Goal: Task Accomplishment & Management: Complete application form

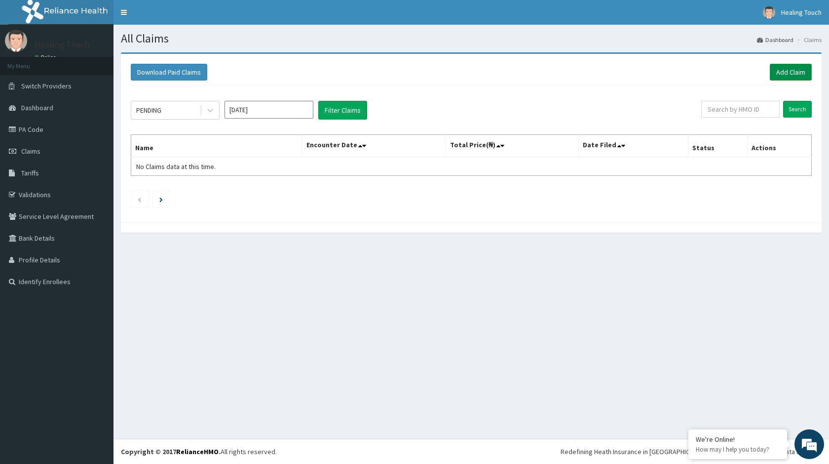
click at [796, 73] on link "Add Claim" at bounding box center [791, 72] width 42 height 17
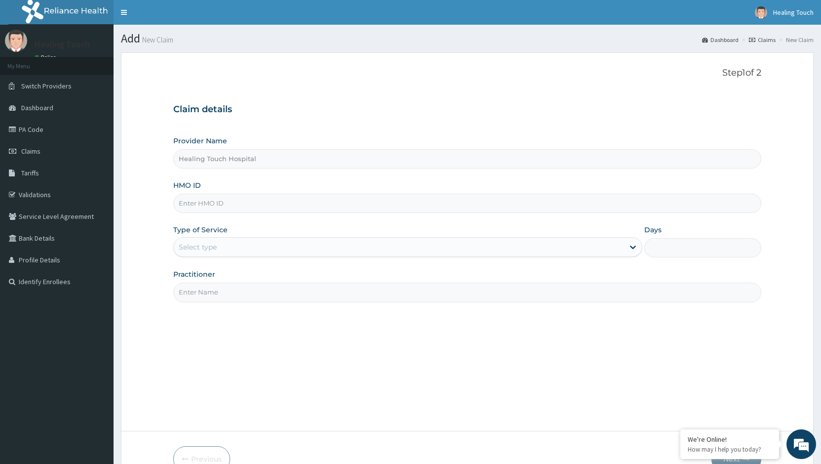
drag, startPoint x: 0, startPoint y: 0, endPoint x: 253, endPoint y: 205, distance: 326.1
click at [253, 205] on input "HMO ID" at bounding box center [467, 203] width 588 height 19
type input "EUH/10069/B"
click at [241, 248] on div "Select type" at bounding box center [399, 247] width 450 height 16
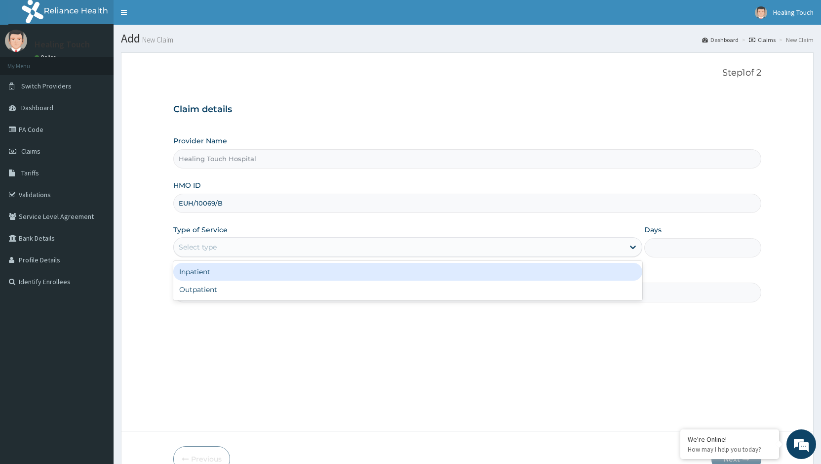
click at [227, 270] on div "Inpatient" at bounding box center [407, 272] width 468 height 18
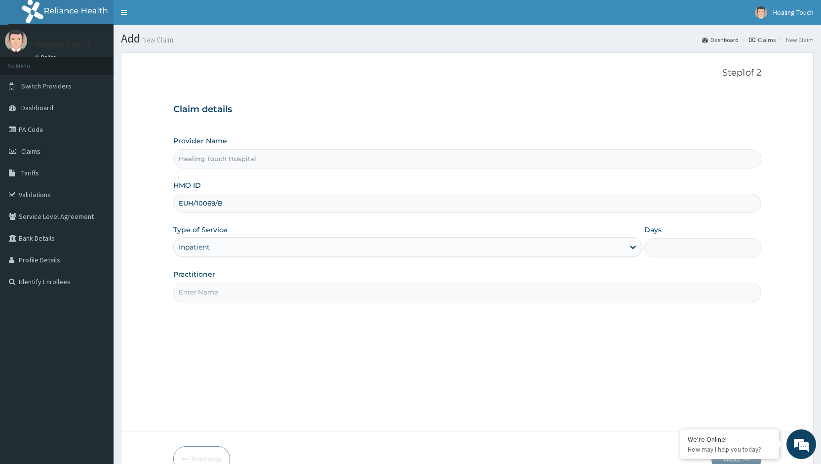
click at [207, 297] on input "Practitioner" at bounding box center [467, 291] width 588 height 19
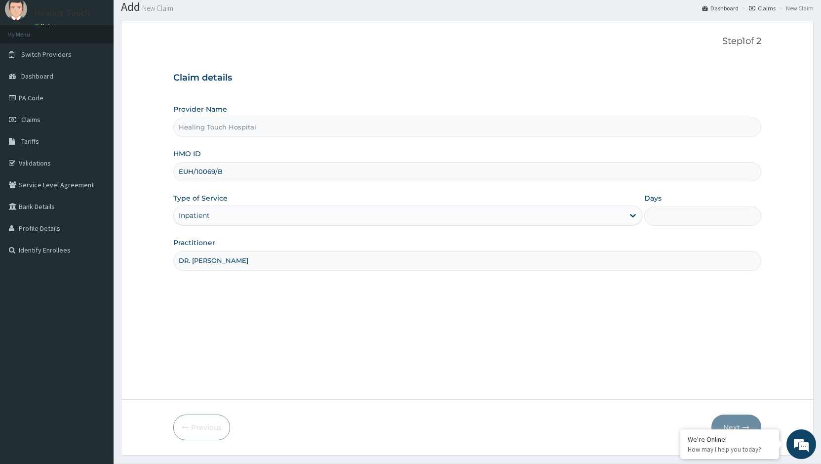
scroll to position [56, 0]
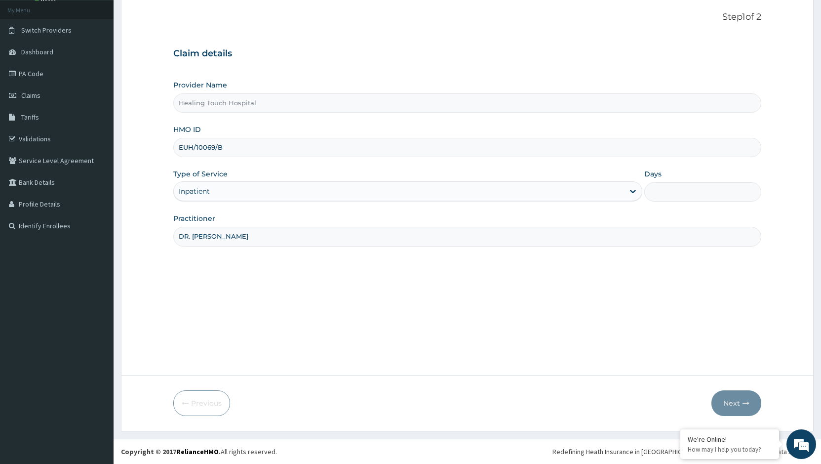
type input "DR. [PERSON_NAME]"
click at [693, 188] on input "Days" at bounding box center [702, 191] width 117 height 19
type input "2"
click at [730, 404] on button "Next" at bounding box center [736, 403] width 50 height 26
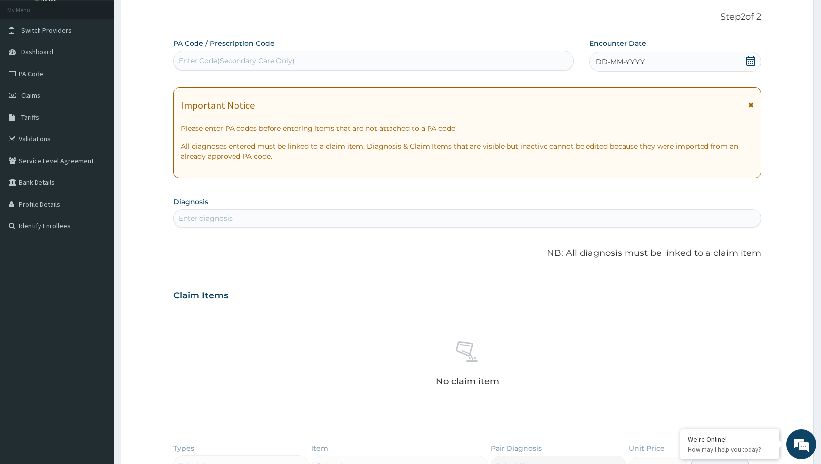
click at [204, 56] on div "Enter Code(Secondary Care Only)" at bounding box center [237, 61] width 116 height 10
paste input "PA/1A350D"
type input "PA/1A350D"
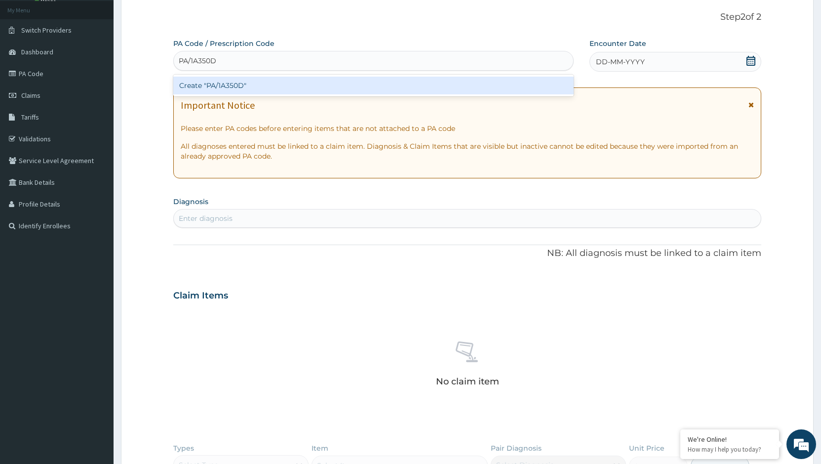
click at [281, 83] on div "Create "PA/1A350D"" at bounding box center [373, 86] width 400 height 18
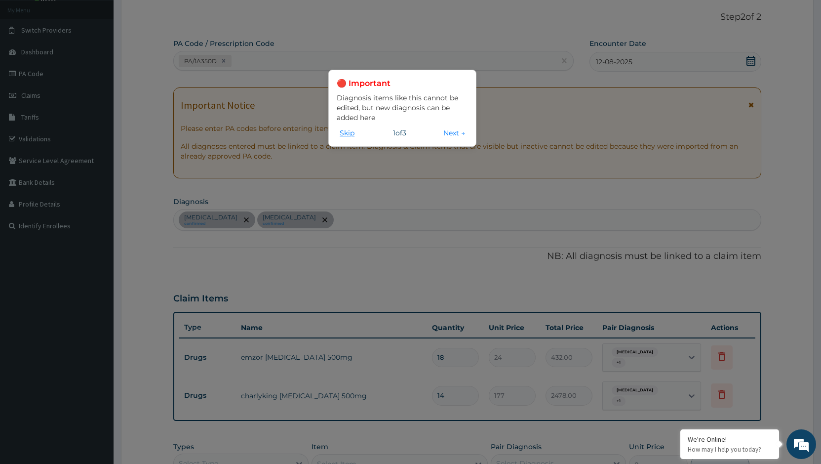
click at [344, 127] on button "Skip" at bounding box center [347, 132] width 21 height 11
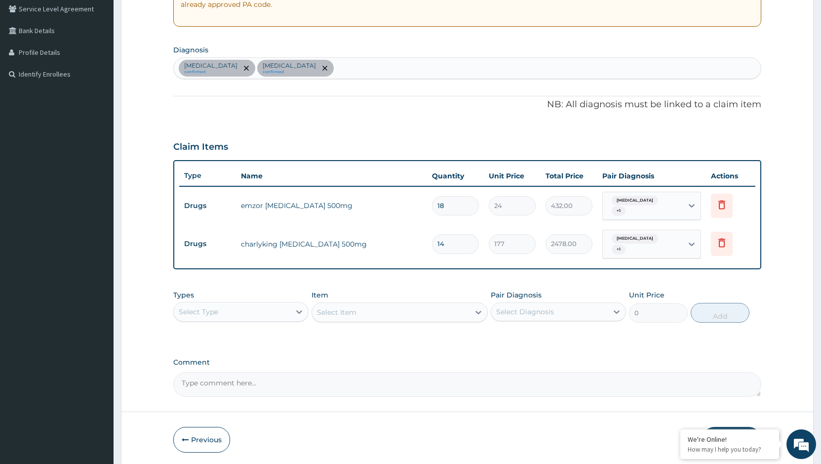
scroll to position [235, 0]
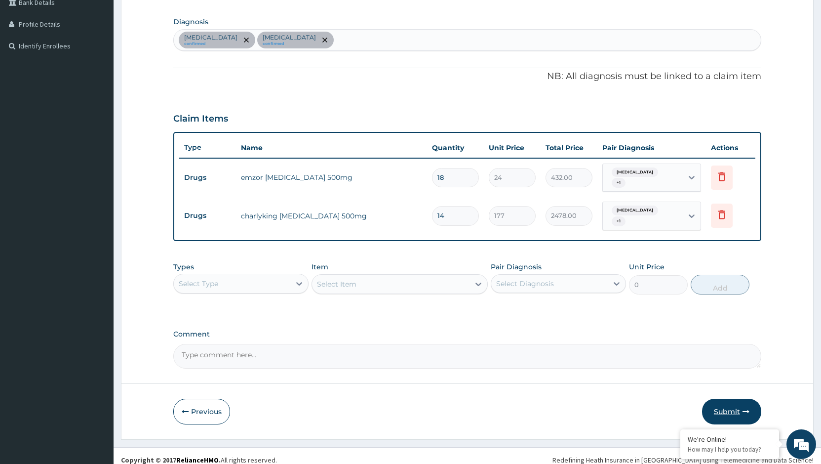
click at [735, 405] on button "Submit" at bounding box center [731, 411] width 59 height 26
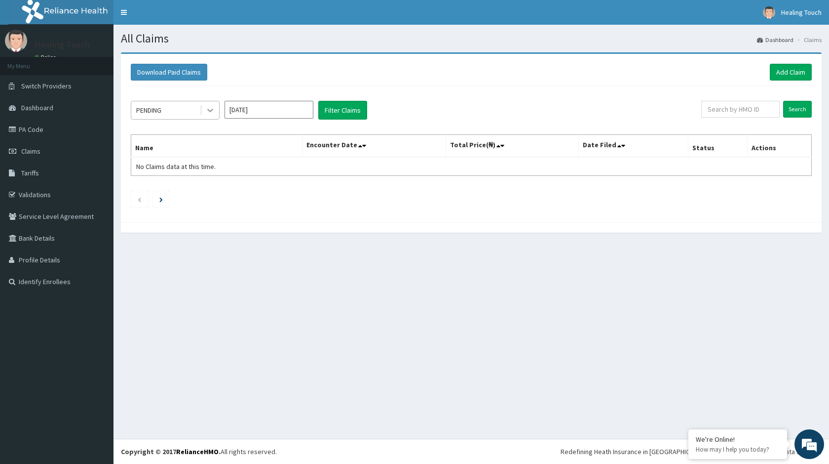
click at [210, 116] on div at bounding box center [210, 110] width 18 height 18
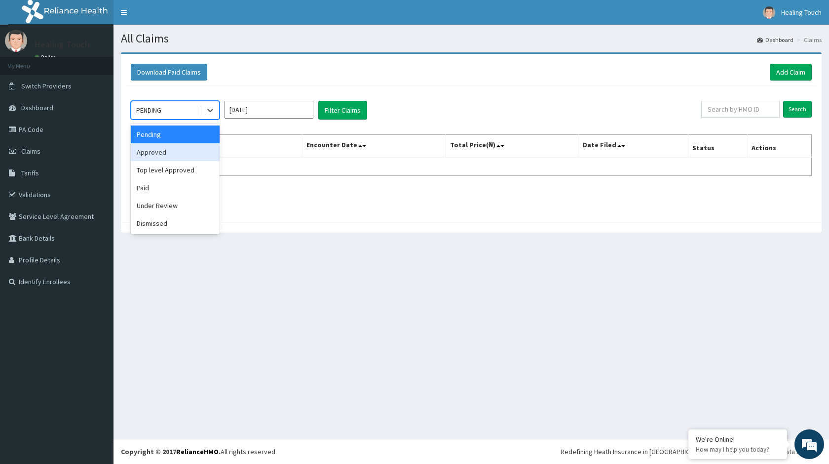
click at [193, 151] on div "Approved" at bounding box center [175, 152] width 89 height 18
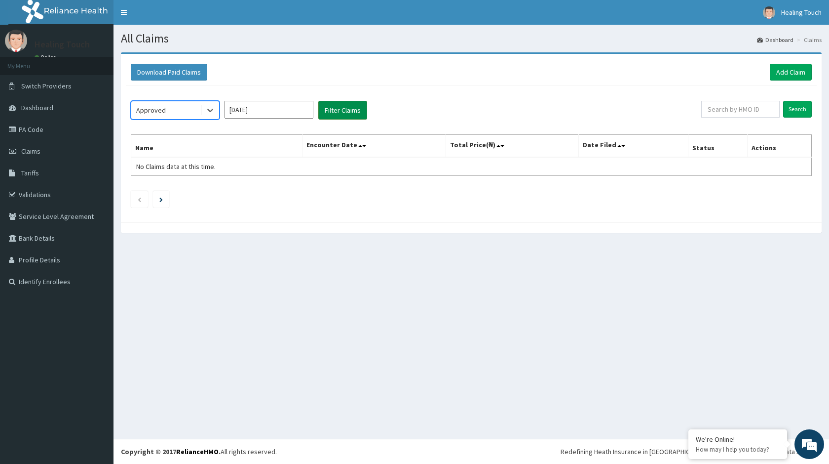
click at [329, 110] on button "Filter Claims" at bounding box center [342, 110] width 49 height 19
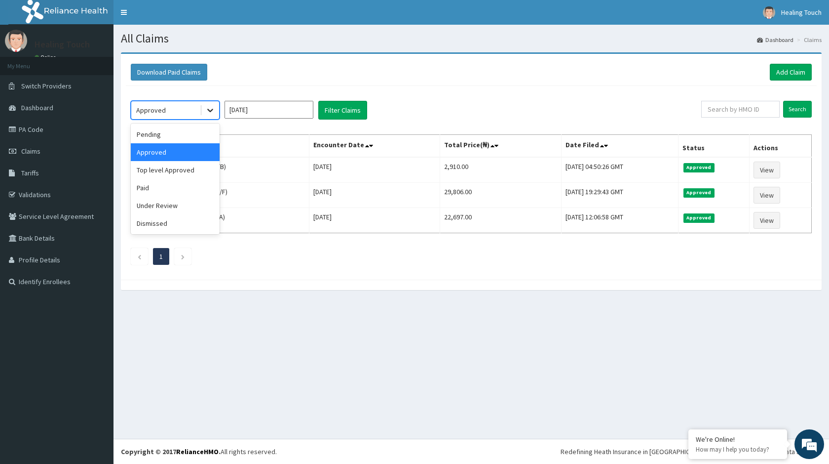
click at [215, 112] on icon at bounding box center [210, 110] width 10 height 10
click at [185, 207] on div "Under Review" at bounding box center [175, 205] width 89 height 18
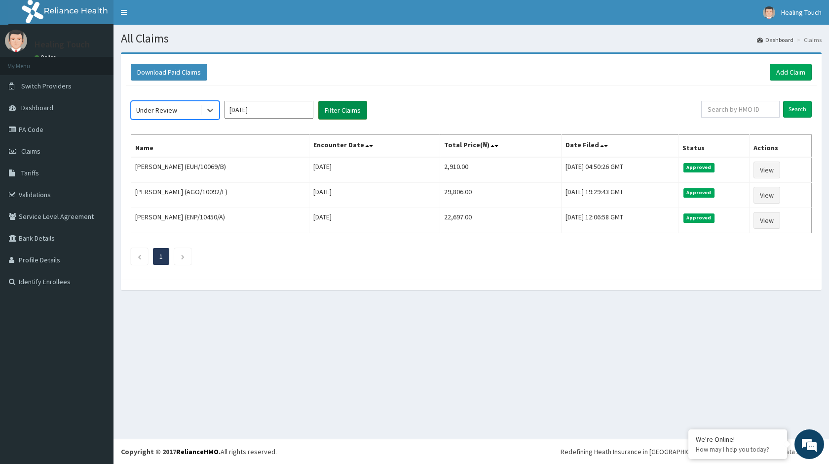
click at [351, 110] on button "Filter Claims" at bounding box center [342, 110] width 49 height 19
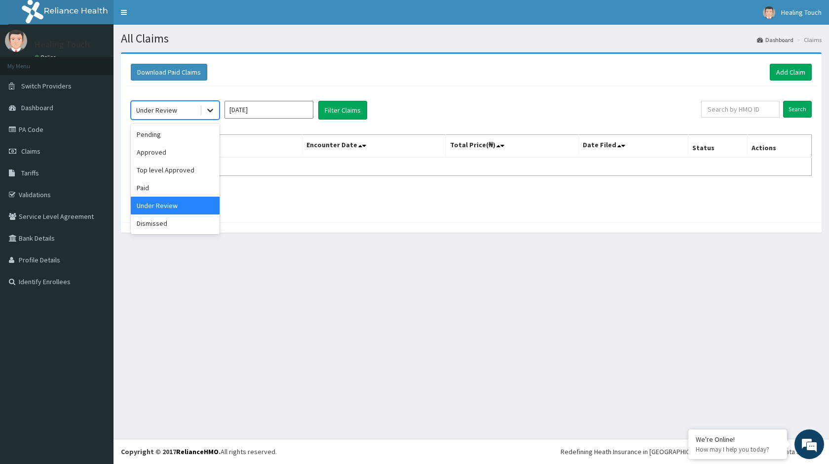
click at [215, 107] on div at bounding box center [210, 110] width 18 height 18
click at [157, 190] on div "Paid" at bounding box center [175, 188] width 89 height 18
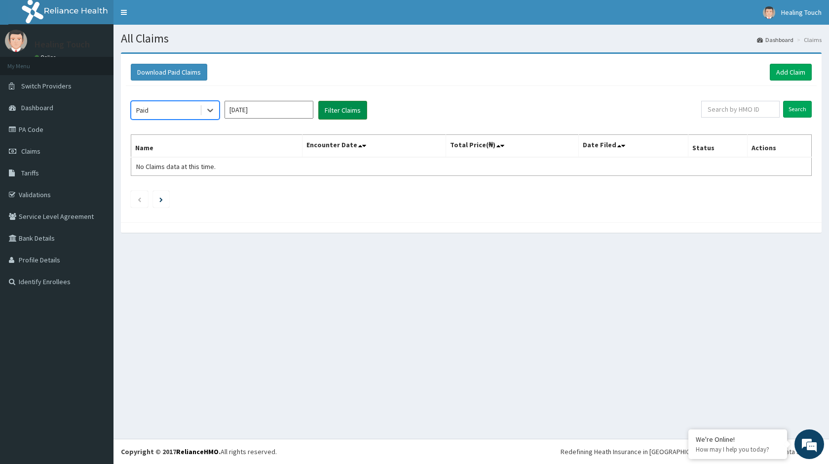
click at [355, 107] on button "Filter Claims" at bounding box center [342, 110] width 49 height 19
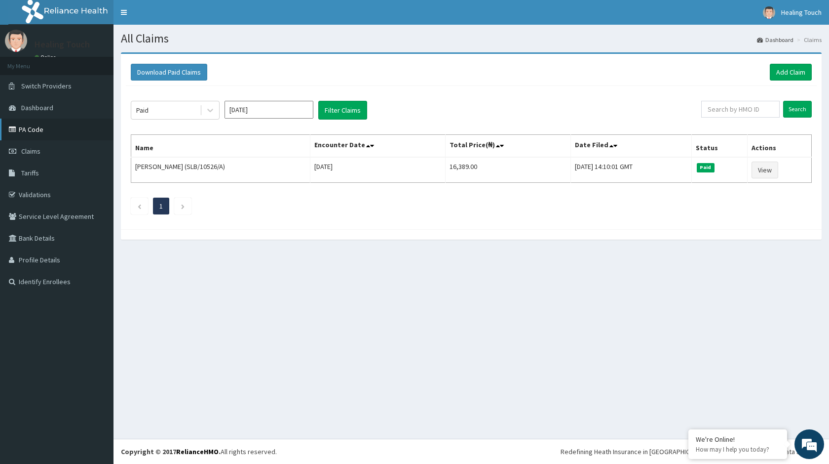
click at [42, 136] on link "PA Code" at bounding box center [57, 129] width 114 height 22
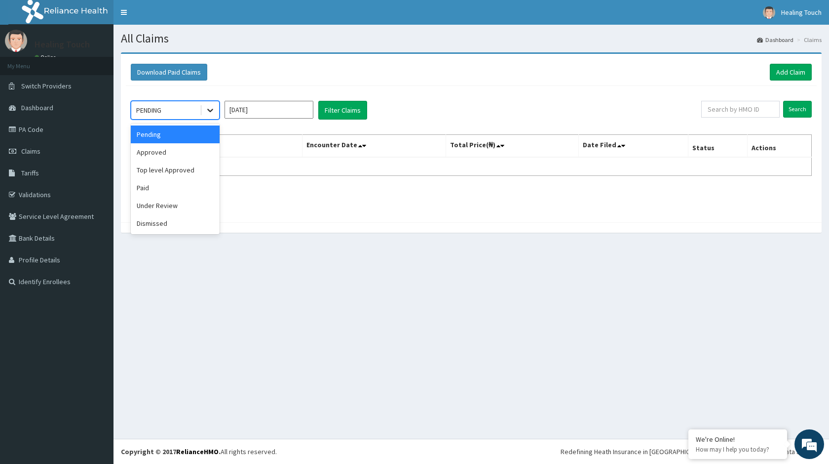
click at [210, 115] on icon at bounding box center [210, 110] width 10 height 10
click at [185, 190] on div "Paid" at bounding box center [175, 188] width 89 height 18
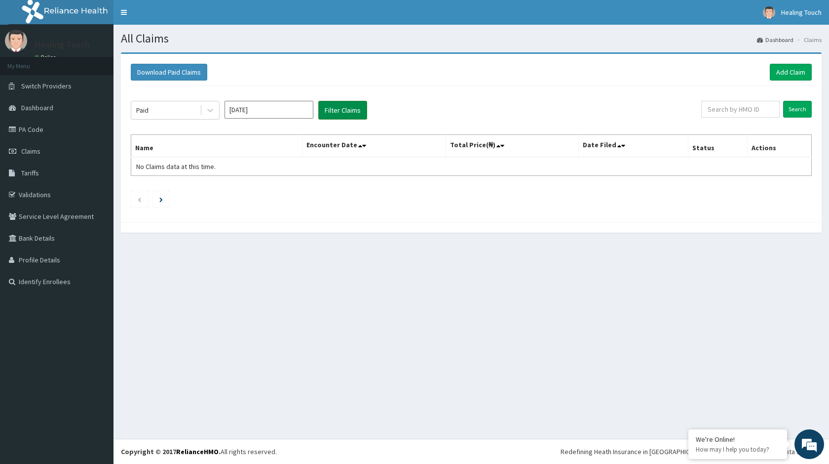
click at [334, 115] on button "Filter Claims" at bounding box center [342, 110] width 49 height 19
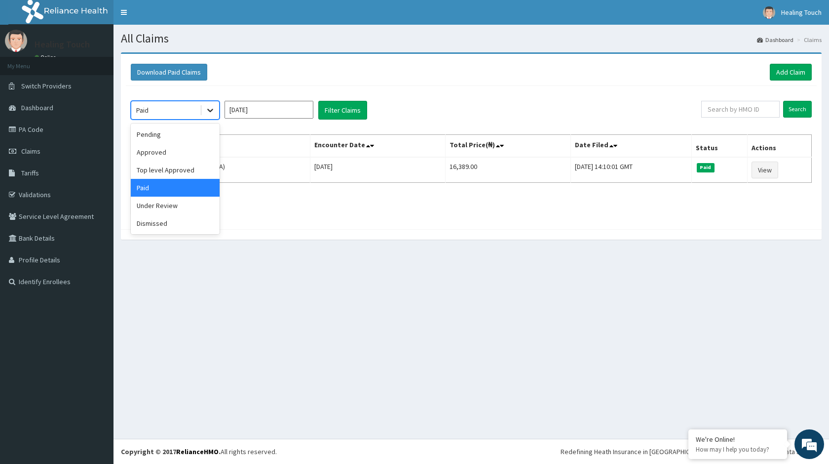
click at [207, 108] on icon at bounding box center [210, 110] width 10 height 10
click at [184, 198] on div "Under Review" at bounding box center [175, 205] width 89 height 18
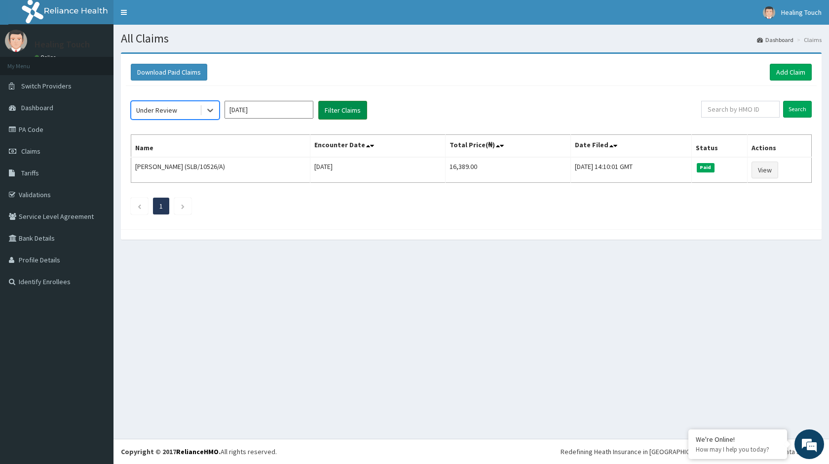
click at [323, 105] on button "Filter Claims" at bounding box center [342, 110] width 49 height 19
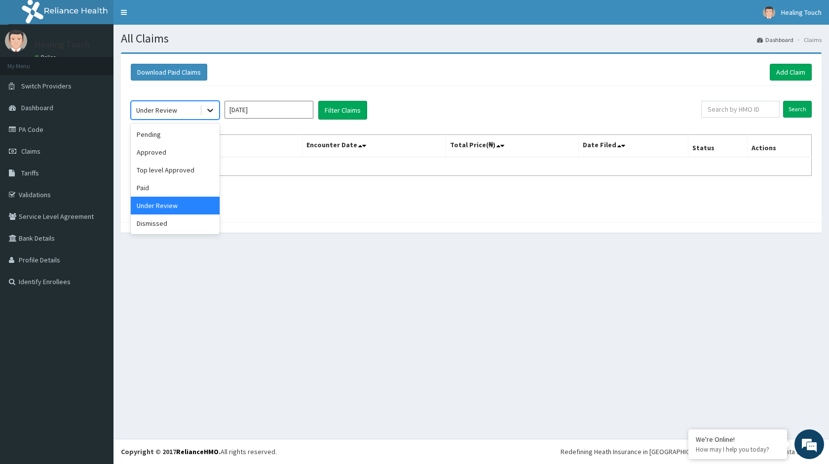
click at [209, 109] on icon at bounding box center [210, 110] width 10 height 10
click at [173, 216] on div "Dismissed" at bounding box center [175, 223] width 89 height 18
click at [326, 102] on button "Filter Claims" at bounding box center [342, 110] width 49 height 19
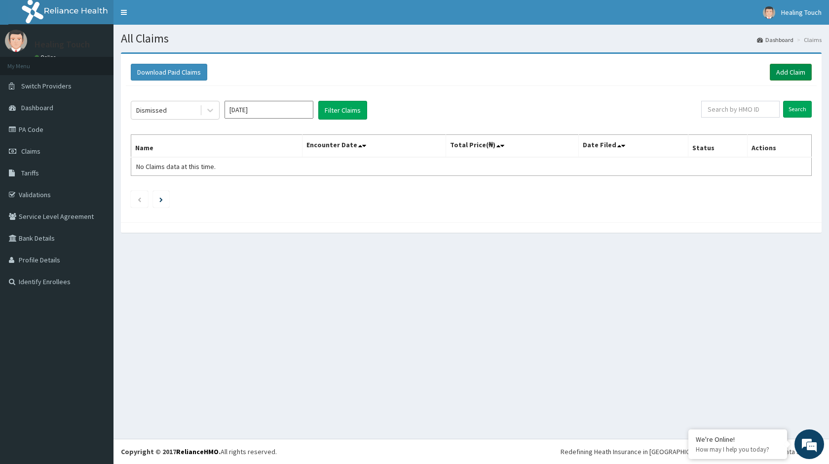
click at [795, 73] on link "Add Claim" at bounding box center [791, 72] width 42 height 17
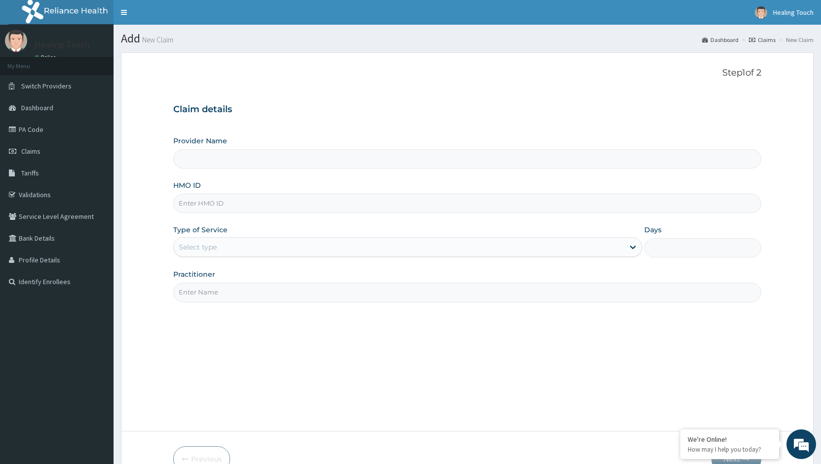
type input "Healing Touch Hospital"
click at [256, 195] on input "HMO ID" at bounding box center [467, 203] width 588 height 19
type input "EUH/10069/B"
click at [508, 236] on div "Type of Service Select type" at bounding box center [407, 241] width 468 height 33
click at [635, 245] on icon at bounding box center [633, 247] width 10 height 10
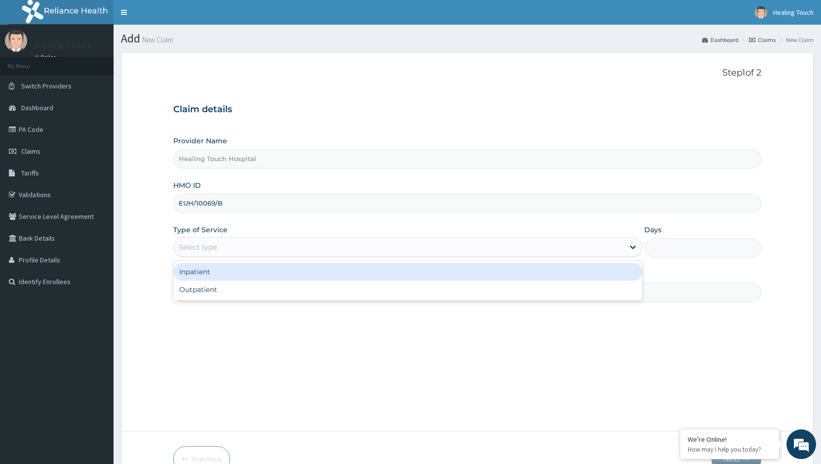
drag, startPoint x: 548, startPoint y: 271, endPoint x: 564, endPoint y: 268, distance: 15.7
click at [548, 271] on div "Inpatient" at bounding box center [407, 272] width 468 height 18
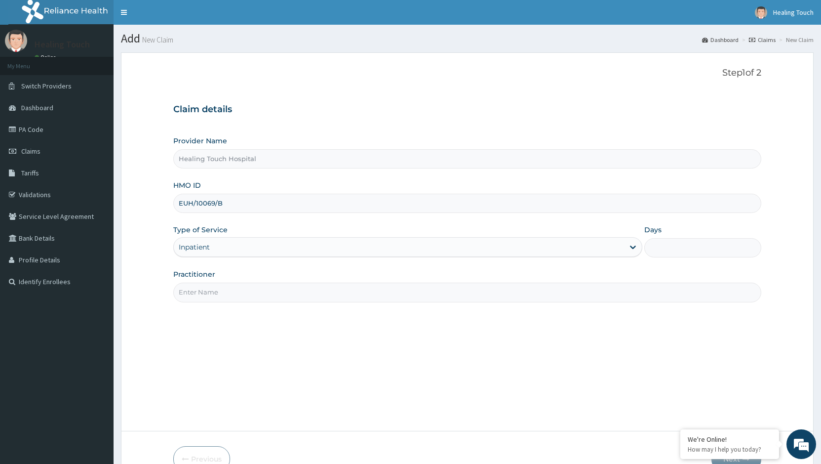
click at [695, 246] on input "Days" at bounding box center [702, 247] width 117 height 19
type input "2"
click at [612, 294] on input "Practitioner" at bounding box center [467, 291] width 588 height 19
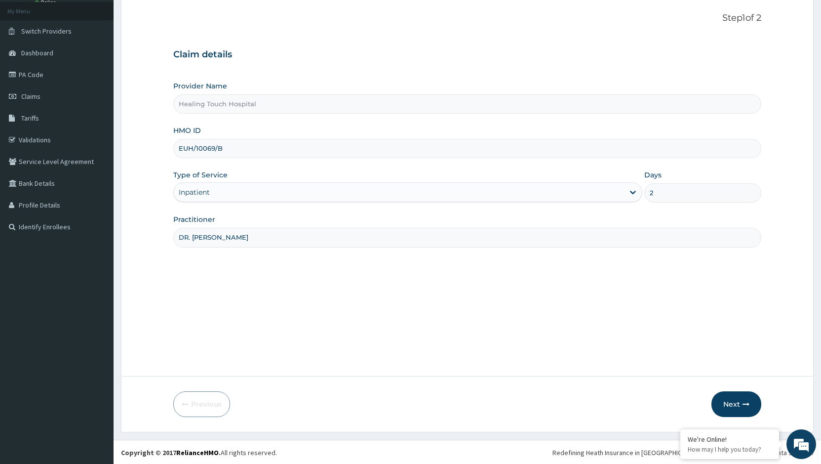
scroll to position [56, 0]
type input "DR. JANE"
click at [749, 394] on button "Next" at bounding box center [736, 403] width 50 height 26
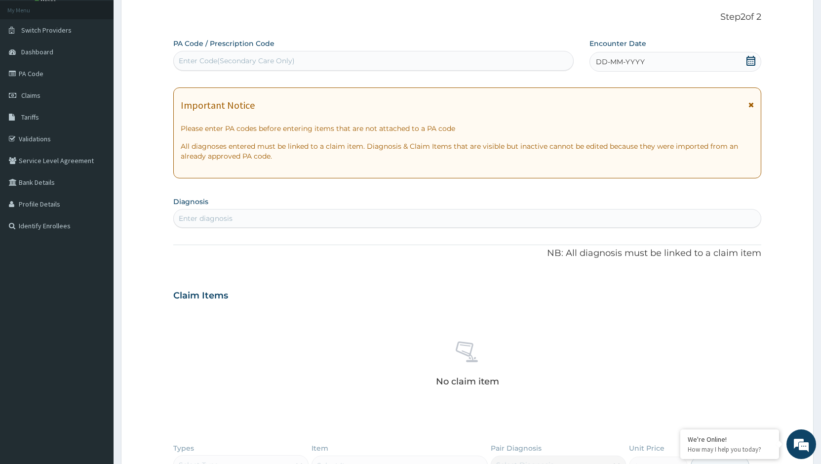
click at [292, 55] on div "Enter Code(Secondary Care Only)" at bounding box center [373, 61] width 399 height 16
paste input "PA/469A8F"
type input "PA/469A8F"
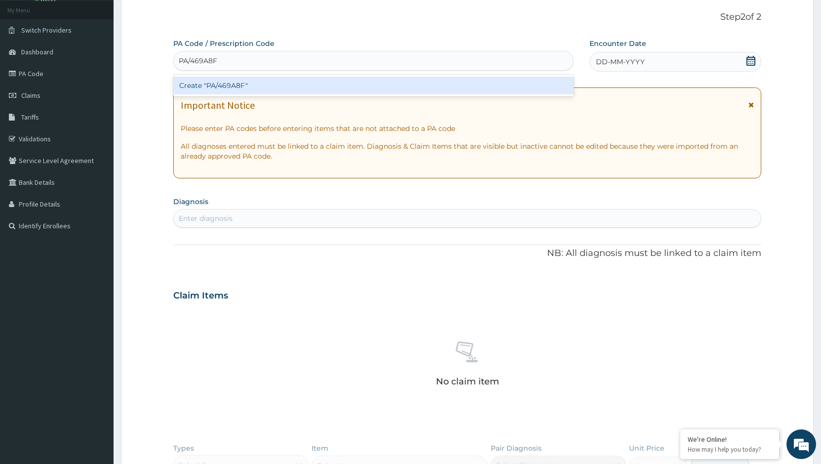
click at [280, 94] on div "Create "PA/469A8F"" at bounding box center [373, 86] width 400 height 18
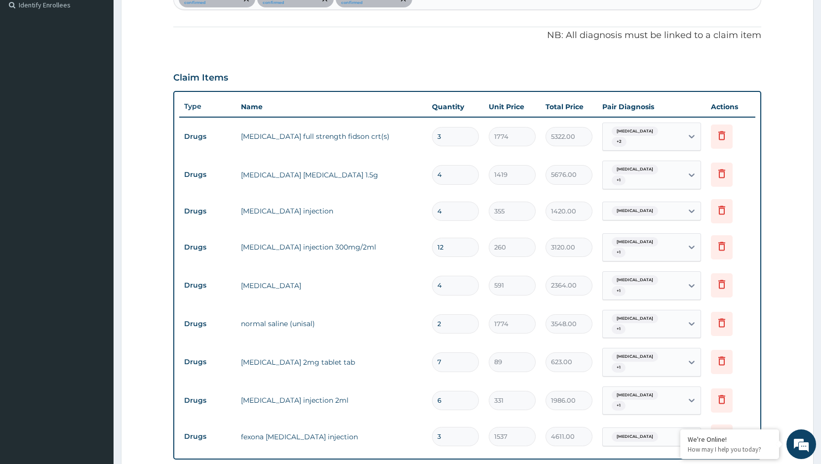
scroll to position [474, 0]
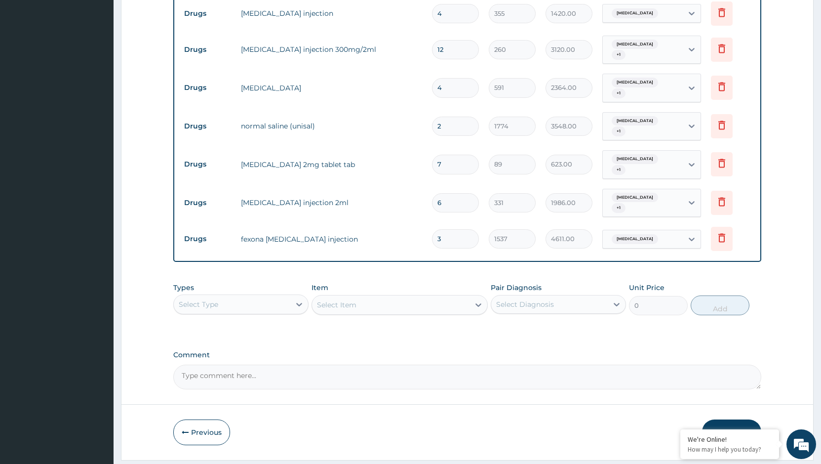
click at [744, 429] on icon "button" at bounding box center [745, 432] width 7 height 7
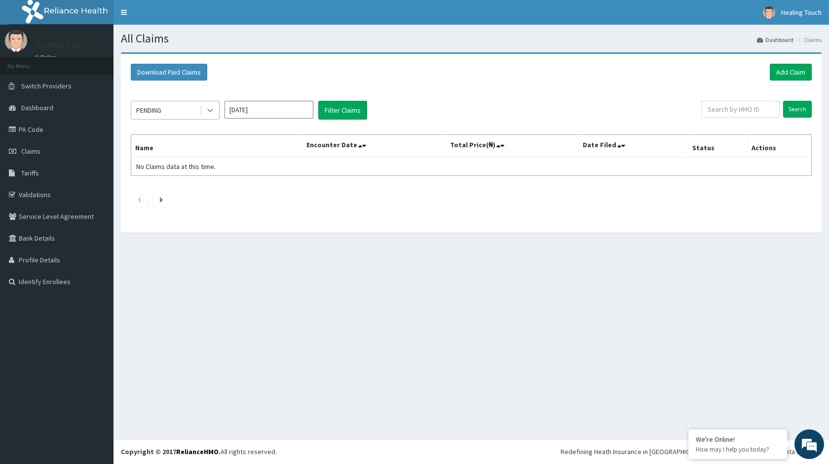
click at [208, 108] on icon at bounding box center [210, 110] width 10 height 10
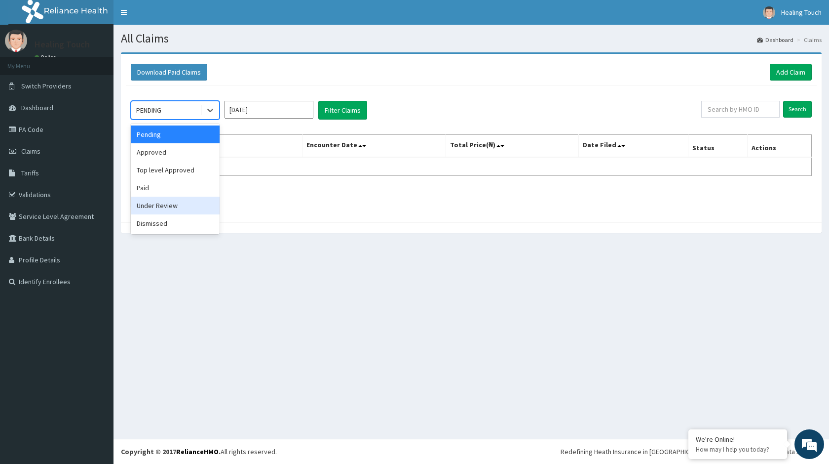
click at [158, 200] on div "Under Review" at bounding box center [175, 205] width 89 height 18
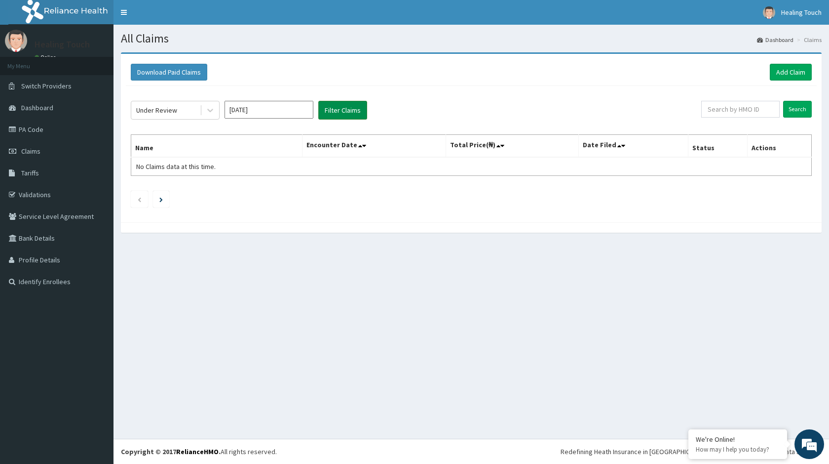
click at [332, 109] on button "Filter Claims" at bounding box center [342, 110] width 49 height 19
click at [205, 109] on div at bounding box center [210, 110] width 18 height 18
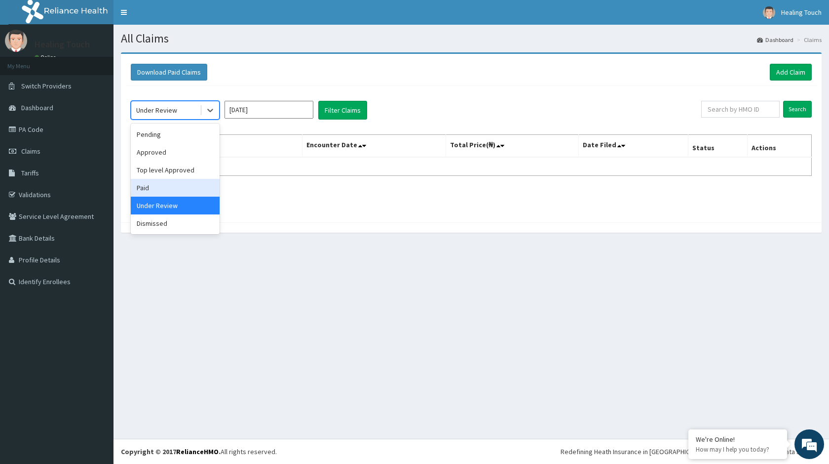
drag, startPoint x: 169, startPoint y: 185, endPoint x: 188, endPoint y: 176, distance: 21.0
click at [169, 185] on div "Paid" at bounding box center [175, 188] width 89 height 18
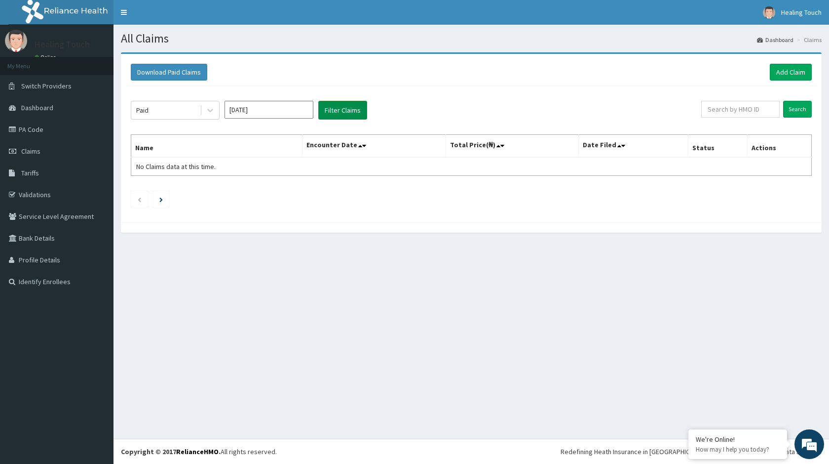
click at [343, 111] on button "Filter Claims" at bounding box center [342, 110] width 49 height 19
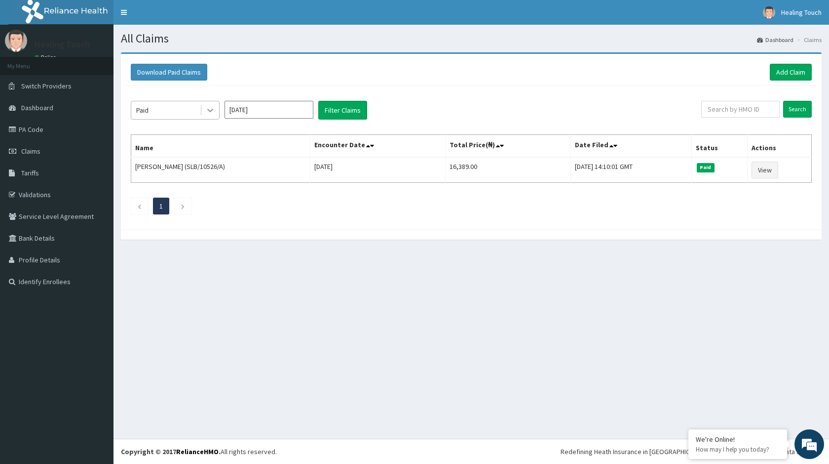
click at [208, 106] on icon at bounding box center [210, 110] width 10 height 10
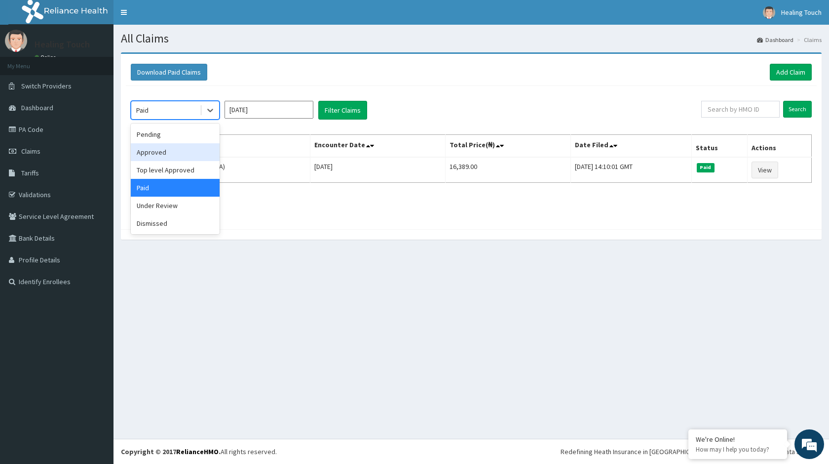
click at [184, 151] on div "Approved" at bounding box center [175, 152] width 89 height 18
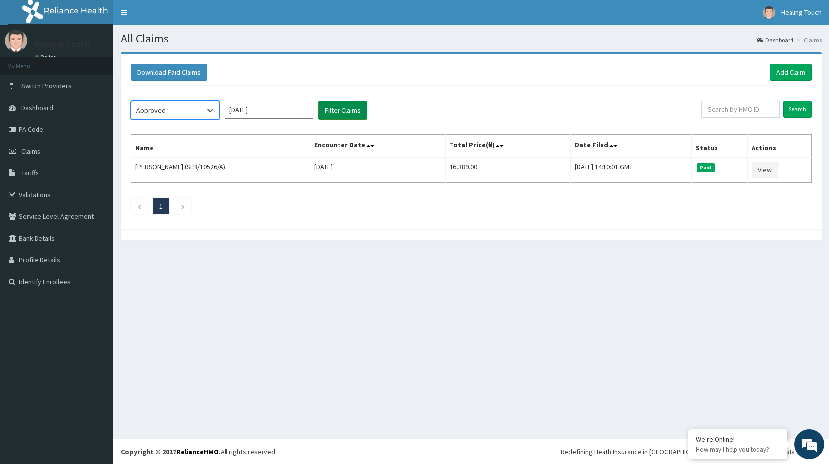
click at [355, 111] on button "Filter Claims" at bounding box center [342, 110] width 49 height 19
